Goal: Check status: Check status

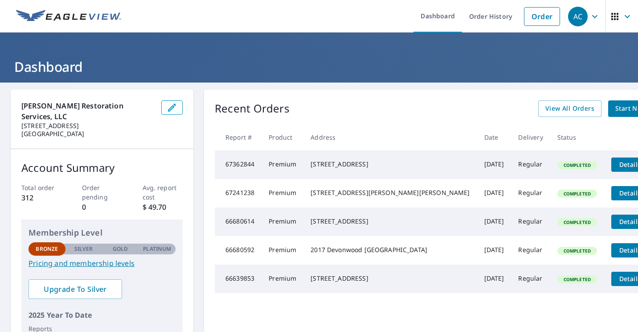
click at [485, 15] on link "Order History" at bounding box center [491, 16] width 58 height 33
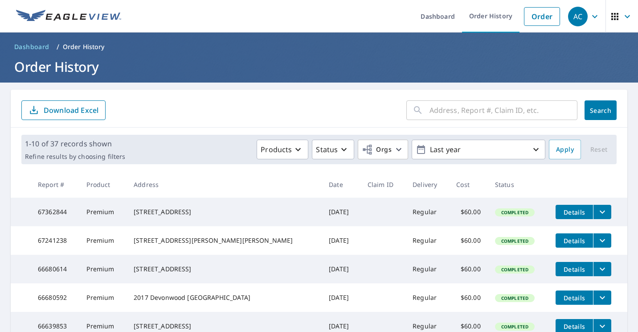
click at [438, 146] on p "Last year" at bounding box center [479, 150] width 104 height 16
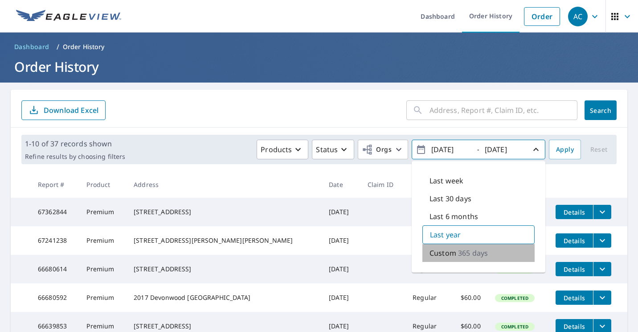
click at [471, 251] on p "365 days" at bounding box center [473, 252] width 30 height 11
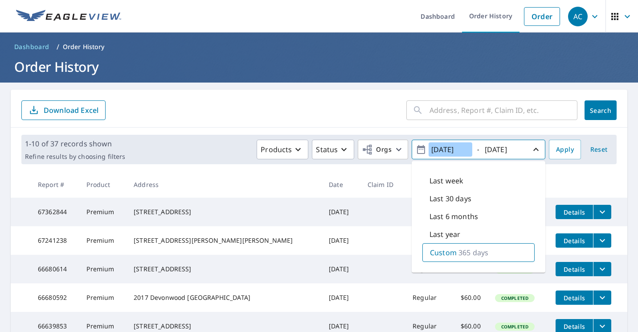
click at [453, 150] on input "2024/10/06" at bounding box center [451, 149] width 44 height 14
click at [463, 152] on input "2024/01/06" at bounding box center [451, 149] width 44 height 14
type input "[DATE]"
click at [501, 150] on input "2025/10/06" at bounding box center [504, 149] width 44 height 14
click at [489, 147] on input "2025/10/06" at bounding box center [504, 149] width 44 height 14
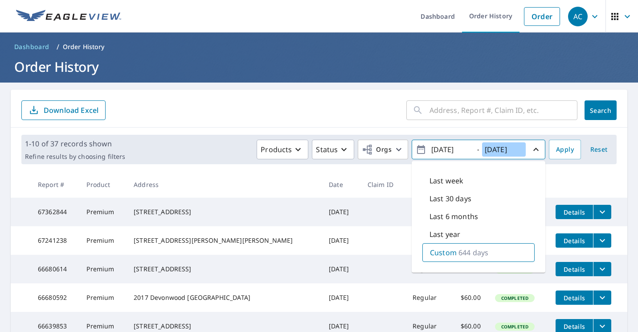
click at [493, 148] on input "2025/10/06" at bounding box center [504, 149] width 44 height 14
click at [505, 149] on input "2024/10/06" at bounding box center [504, 149] width 44 height 14
click at [515, 149] on input "2024/12/06" at bounding box center [504, 149] width 44 height 14
type input "[DATE]"
click at [560, 154] on span "Apply" at bounding box center [565, 149] width 18 height 11
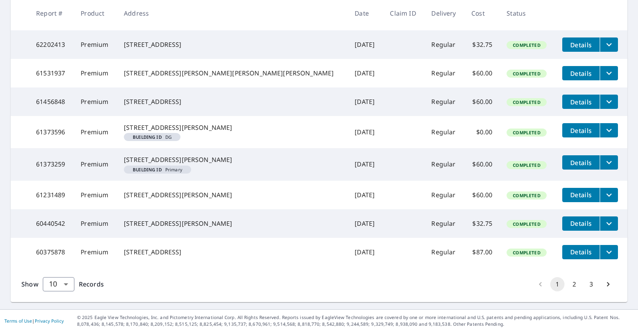
scroll to position [271, 0]
click at [588, 283] on button "3" at bounding box center [591, 284] width 14 height 14
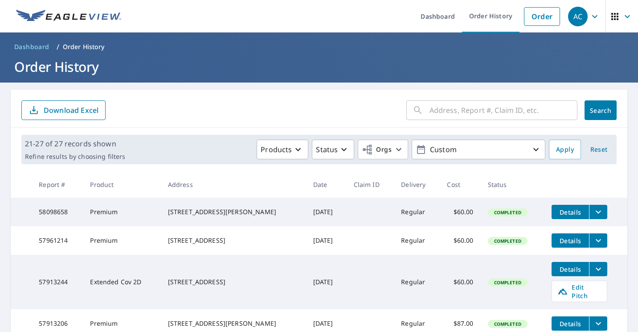
click at [586, 190] on th at bounding box center [586, 184] width 83 height 26
click at [395, 148] on icon "button" at bounding box center [399, 149] width 11 height 11
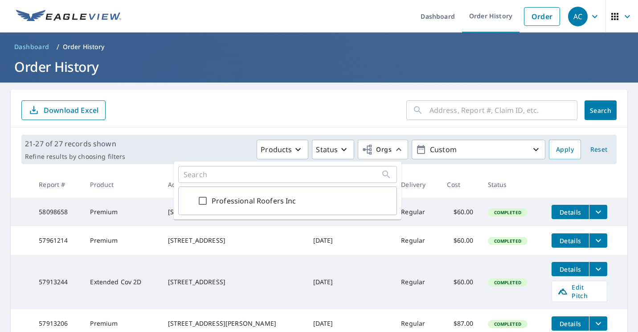
click at [395, 148] on icon "button" at bounding box center [399, 149] width 11 height 11
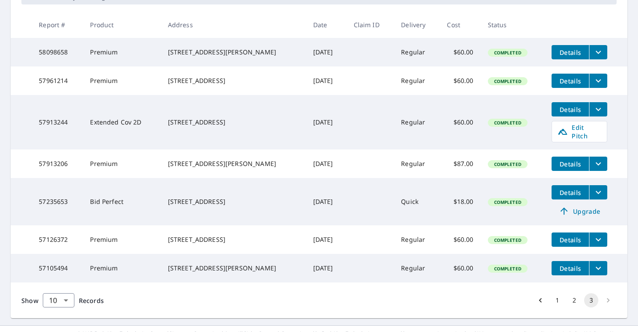
scroll to position [187, 0]
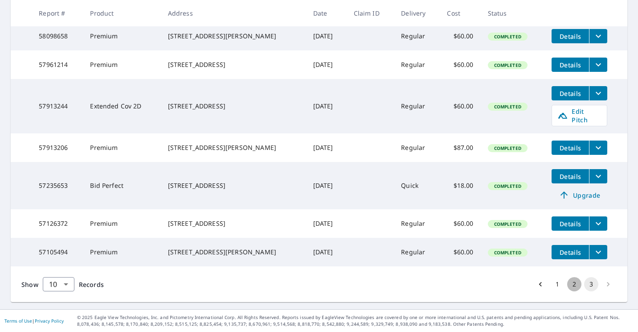
click at [568, 284] on button "2" at bounding box center [574, 284] width 14 height 14
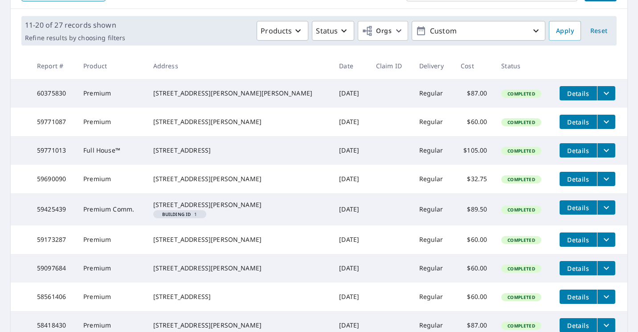
scroll to position [117, 0]
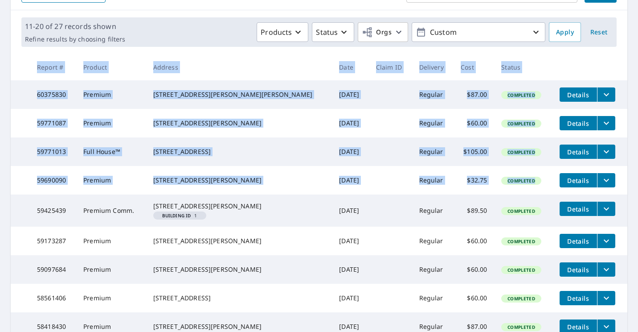
drag, startPoint x: 621, startPoint y: 189, endPoint x: 622, endPoint y: 211, distance: 22.3
click at [622, 211] on main "​ Search Download Excel 11-20 of 27 records shown Refine results by choosing fi…" at bounding box center [319, 188] width 638 height 447
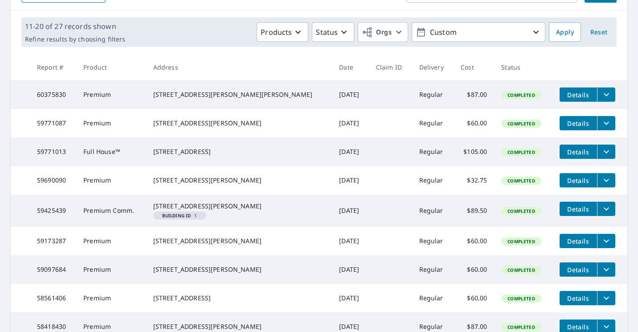
drag, startPoint x: 622, startPoint y: 211, endPoint x: 607, endPoint y: 196, distance: 21.4
click at [607, 194] on td "Details" at bounding box center [590, 180] width 75 height 29
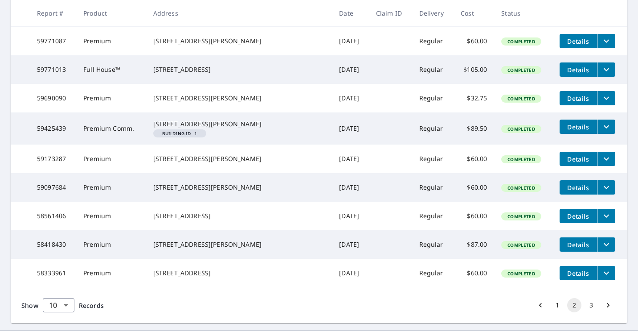
scroll to position [262, 0]
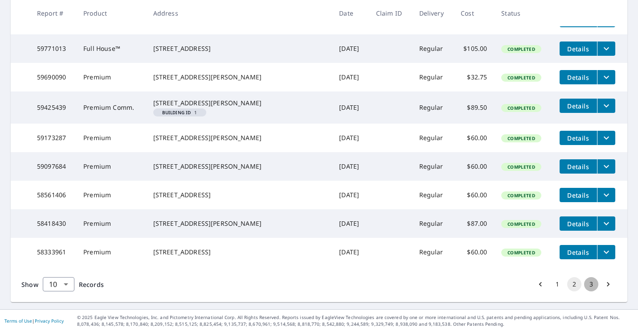
click at [584, 281] on button "3" at bounding box center [591, 284] width 14 height 14
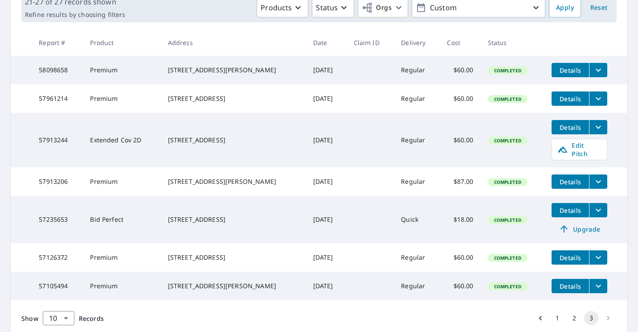
scroll to position [187, 0]
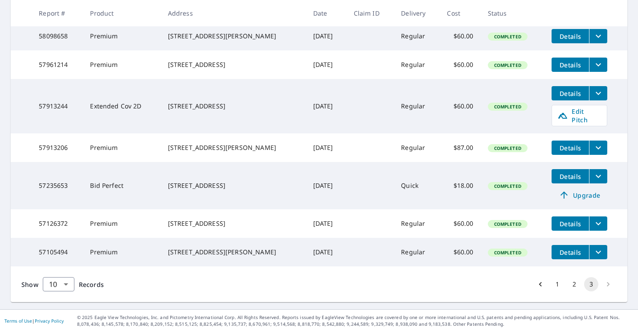
click at [554, 285] on button "1" at bounding box center [558, 284] width 14 height 14
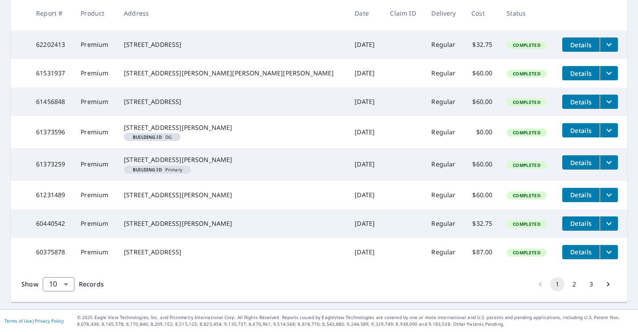
scroll to position [271, 0]
click at [569, 280] on button "2" at bounding box center [574, 284] width 14 height 14
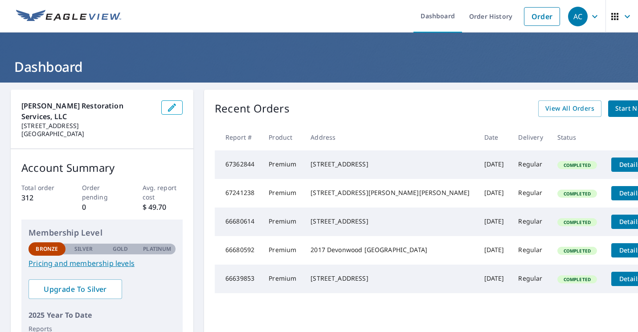
click at [487, 16] on link "Order History" at bounding box center [491, 16] width 58 height 33
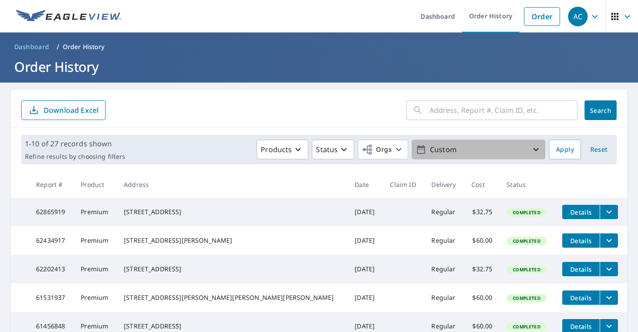
click at [473, 154] on p "Custom" at bounding box center [479, 150] width 104 height 16
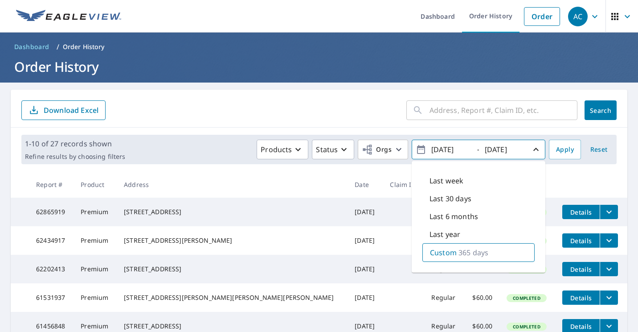
click at [630, 153] on main "​ Search Download Excel 1-10 of 27 records shown Refine results by choosing fil…" at bounding box center [319, 307] width 638 height 451
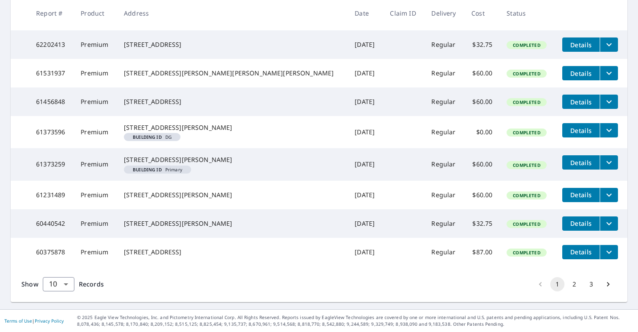
scroll to position [271, 0]
click at [567, 280] on button "2" at bounding box center [574, 284] width 14 height 14
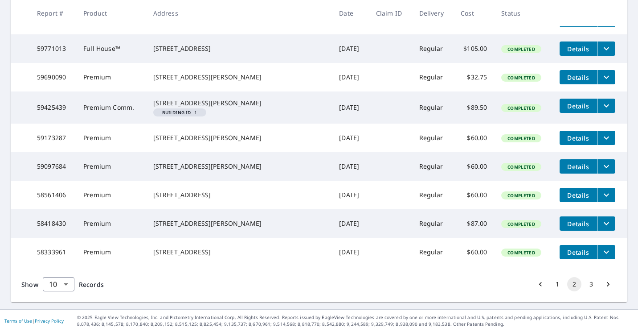
scroll to position [262, 0]
click at [586, 282] on button "3" at bounding box center [591, 284] width 14 height 14
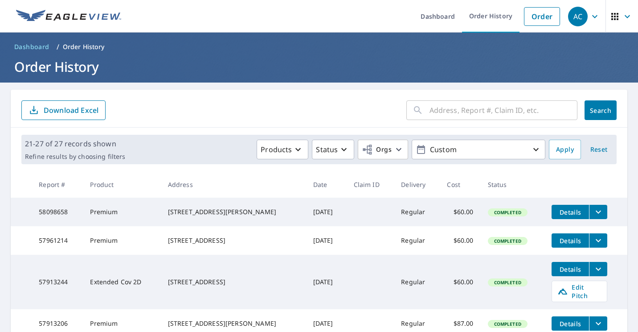
drag, startPoint x: 631, startPoint y: 189, endPoint x: 636, endPoint y: 207, distance: 18.9
click at [636, 207] on div "Dashboard Order History Order AC Dashboard / Order History Order History ​ Sear…" at bounding box center [319, 166] width 638 height 332
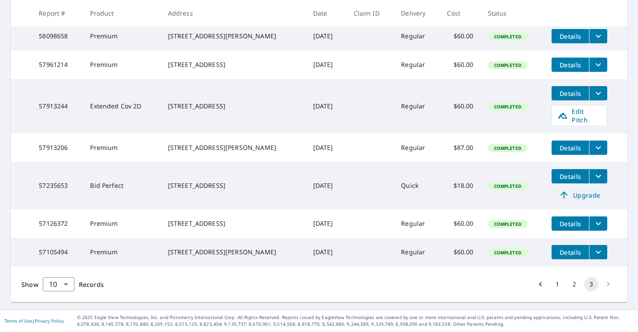
scroll to position [187, 0]
